Goal: Task Accomplishment & Management: Manage account settings

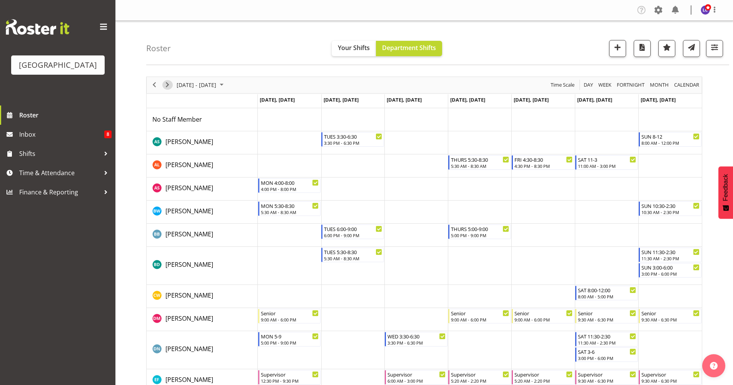
click at [170, 85] on span "Next" at bounding box center [167, 85] width 9 height 10
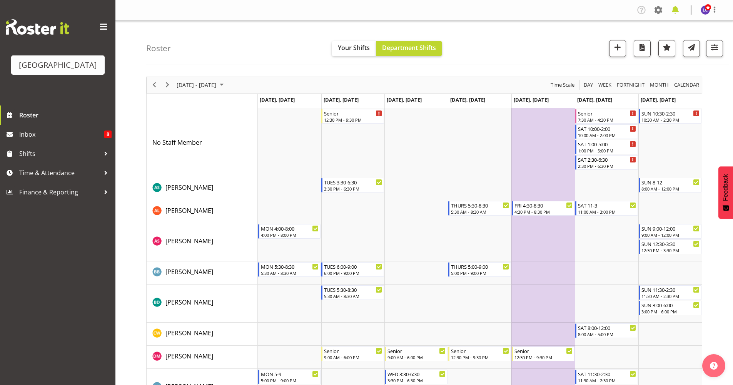
click at [678, 13] on span at bounding box center [675, 10] width 12 height 12
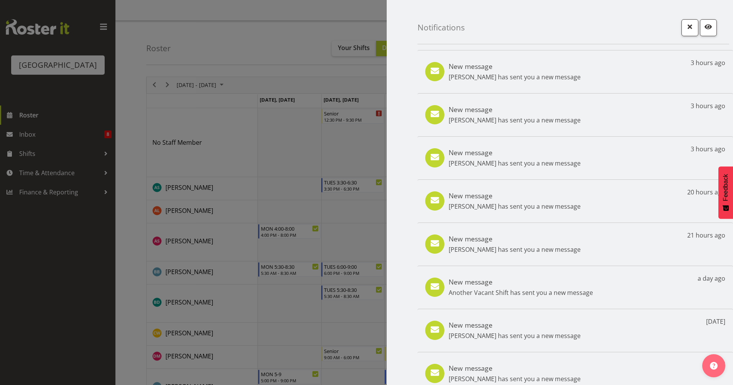
click at [582, 68] on div "New message [PERSON_NAME] has sent you a new message 3 hours ago" at bounding box center [574, 71] width 315 height 43
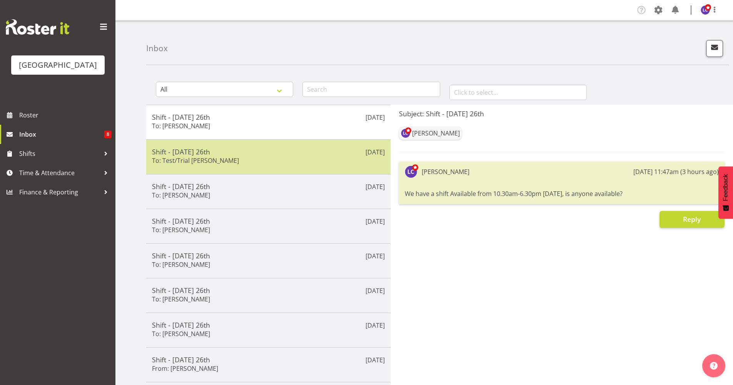
click at [242, 157] on div "Shift - [DATE] 26th To: Test/Trial [PERSON_NAME]" at bounding box center [268, 156] width 233 height 19
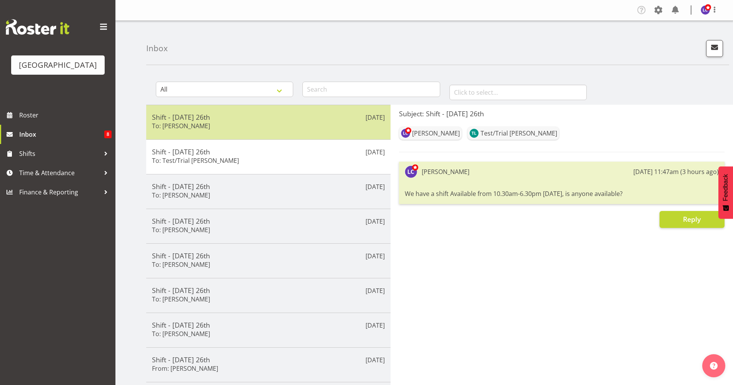
click at [253, 122] on div "Shift - [DATE] 26th To: [PERSON_NAME]" at bounding box center [268, 122] width 233 height 19
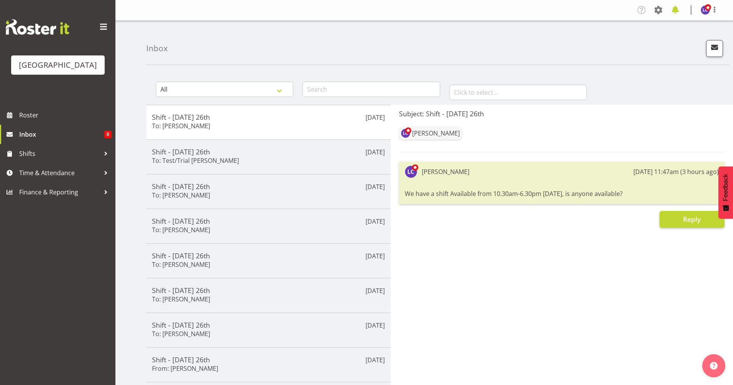
click at [678, 5] on span at bounding box center [675, 10] width 12 height 12
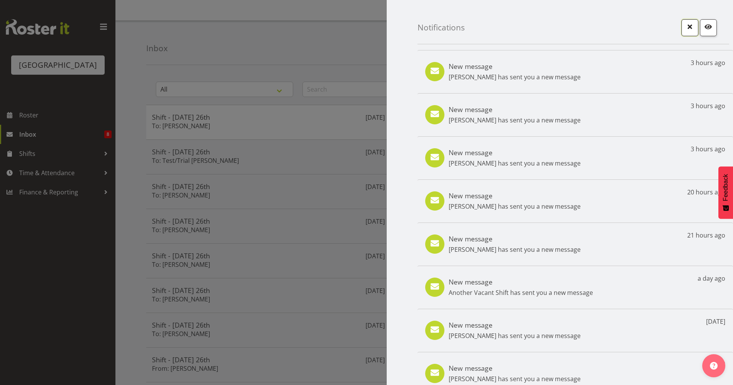
click at [681, 32] on button "button" at bounding box center [689, 27] width 17 height 17
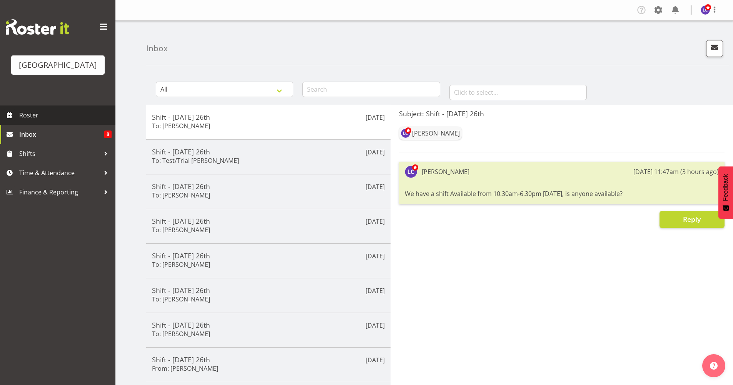
click at [56, 110] on span "Roster" at bounding box center [65, 115] width 92 height 12
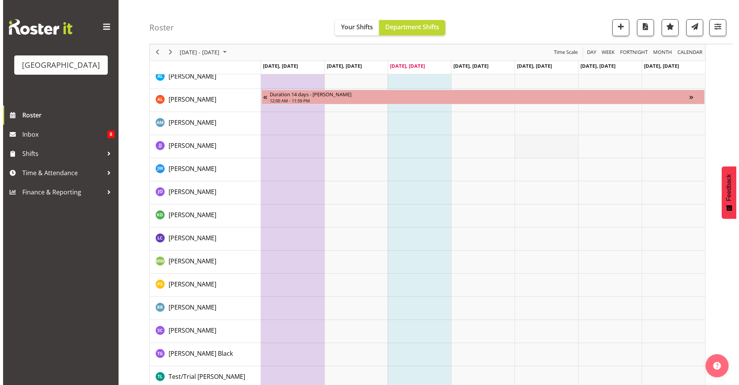
scroll to position [834, 0]
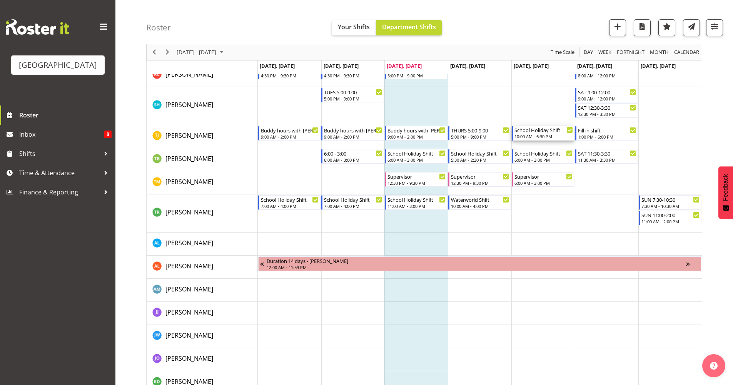
click at [539, 135] on div "10:00 AM - 6:30 PM" at bounding box center [543, 136] width 58 height 6
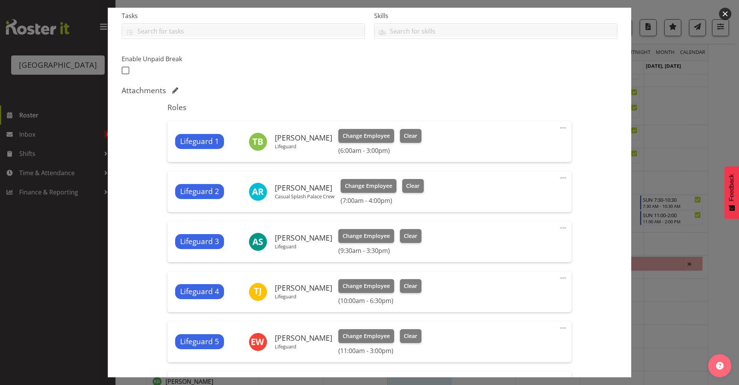
scroll to position [334, 0]
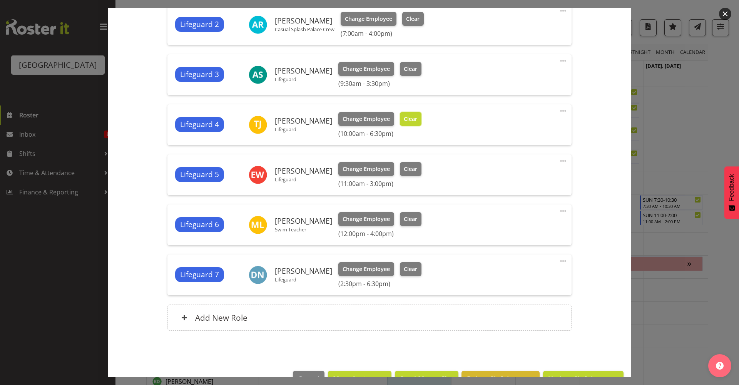
click at [404, 117] on span "Clear" at bounding box center [410, 119] width 13 height 8
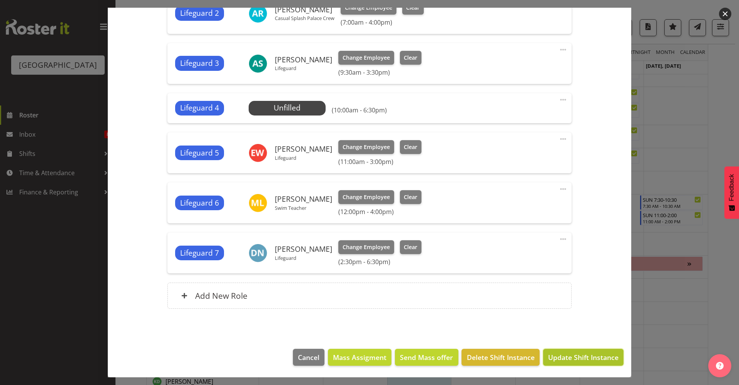
click at [568, 364] on button "Update Shift Instance" at bounding box center [583, 357] width 80 height 17
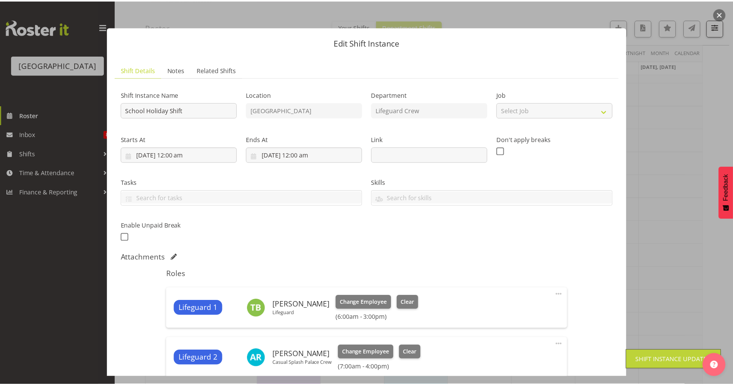
scroll to position [0, 0]
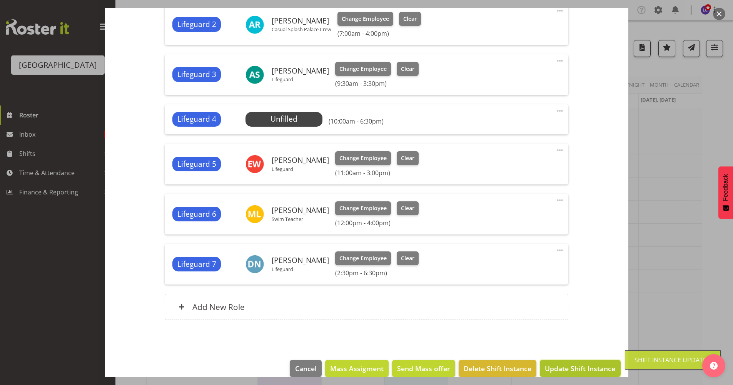
click at [555, 365] on span "Update Shift Instance" at bounding box center [580, 368] width 70 height 10
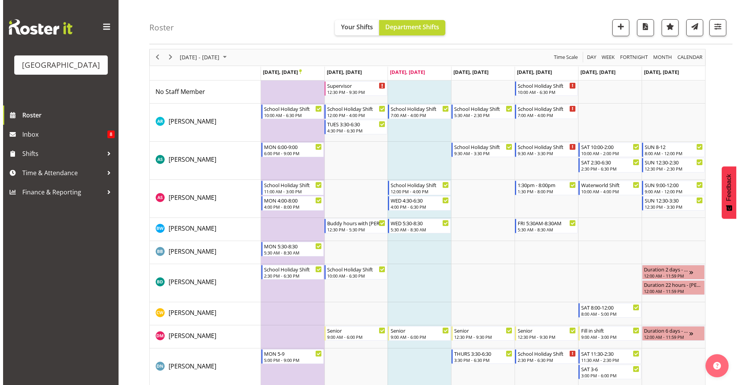
scroll to position [26, 0]
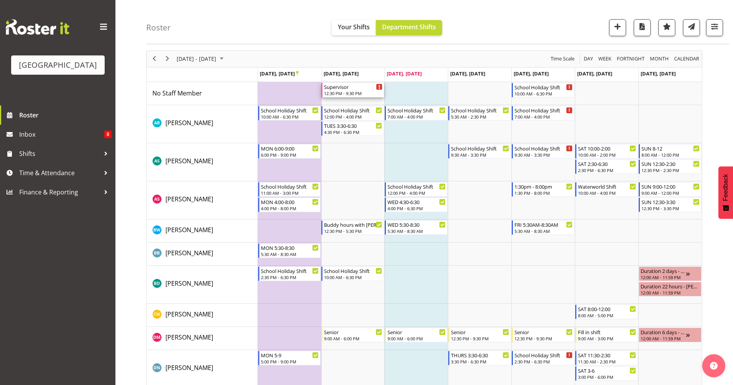
click at [338, 93] on div "12:30 PM - 9:30 PM" at bounding box center [353, 93] width 58 height 6
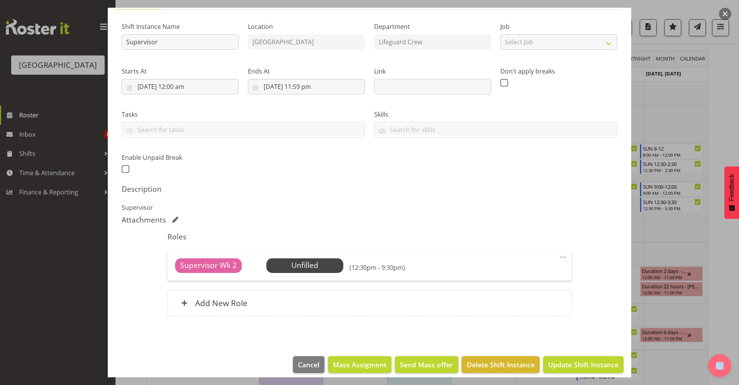
scroll to position [75, 0]
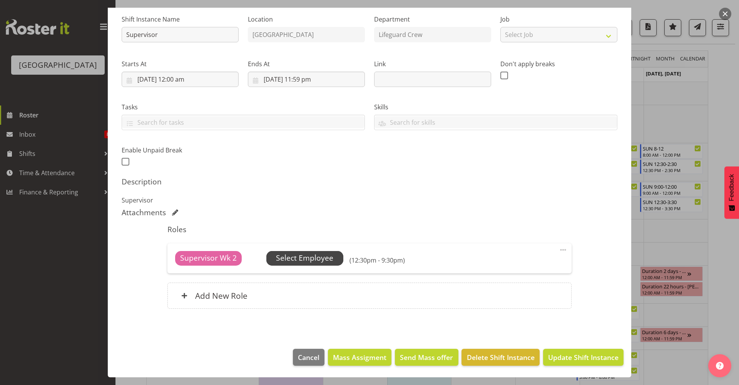
click at [305, 258] on span "Select Employee" at bounding box center [304, 257] width 57 height 11
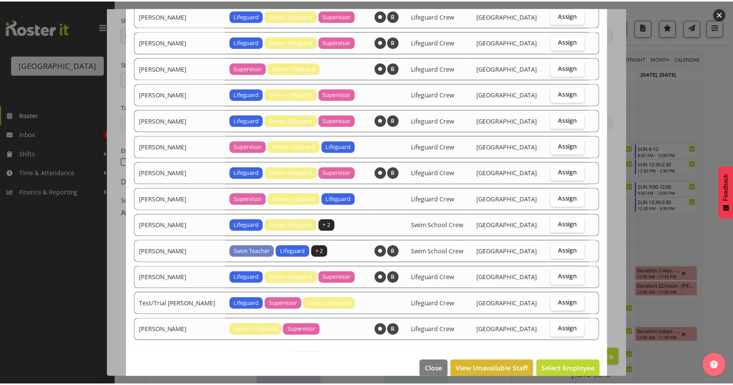
scroll to position [93, 0]
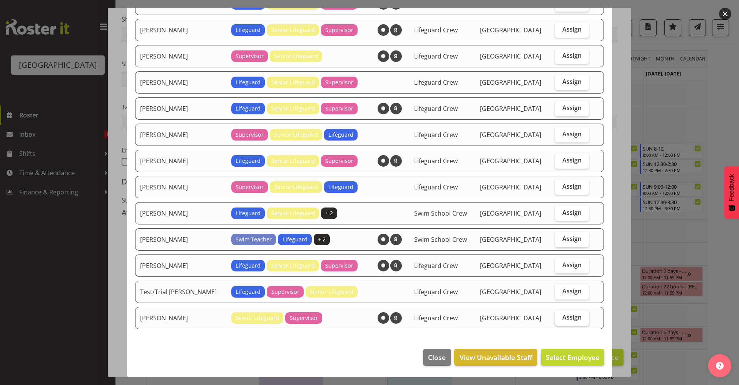
click at [574, 324] on label "Assign" at bounding box center [572, 317] width 34 height 15
click at [560, 320] on input "Assign" at bounding box center [557, 317] width 5 height 5
checkbox input "true"
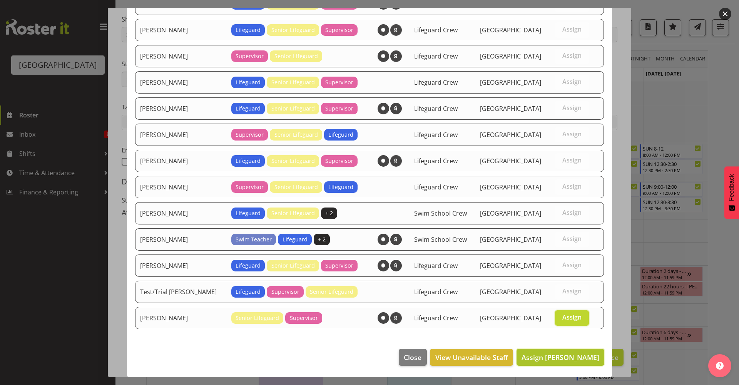
click at [576, 355] on span "Assign Thomas Meulenbroek" at bounding box center [560, 356] width 78 height 9
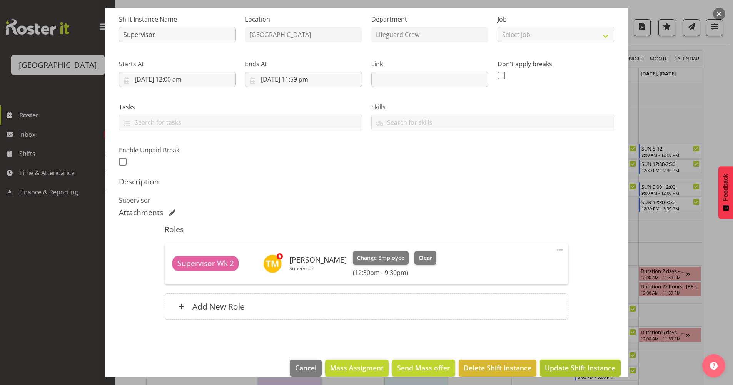
click at [572, 370] on span "Update Shift Instance" at bounding box center [580, 367] width 70 height 10
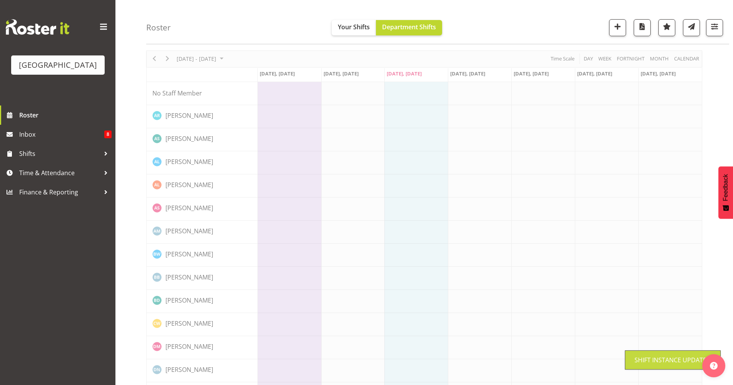
scroll to position [0, 0]
